Goal: Task Accomplishment & Management: Manage account settings

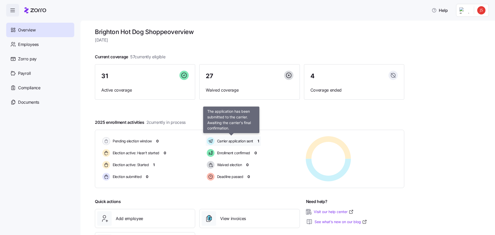
click at [245, 140] on span "Carrier application sent" at bounding box center [235, 140] width 38 height 5
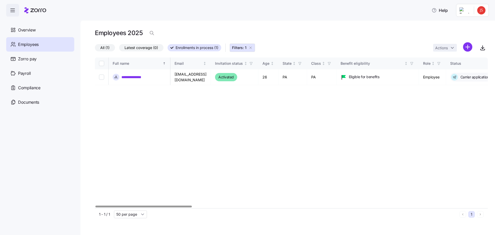
click at [124, 206] on div at bounding box center [143, 207] width 96 height 2
click at [136, 77] on link "**********" at bounding box center [135, 77] width 28 height 5
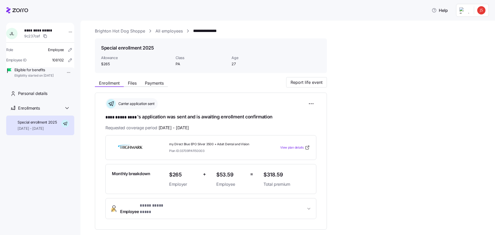
scroll to position [77, 0]
